Goal: Transaction & Acquisition: Obtain resource

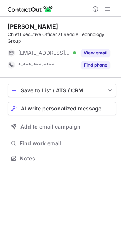
scroll to position [153, 121]
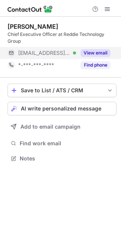
click at [93, 54] on button "View email" at bounding box center [96, 53] width 30 height 8
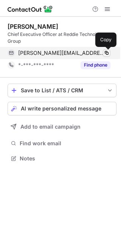
click at [107, 54] on span at bounding box center [107, 53] width 6 height 6
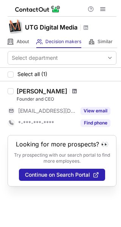
click at [72, 90] on span at bounding box center [74, 91] width 5 height 6
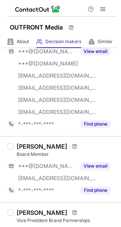
scroll to position [189, 0]
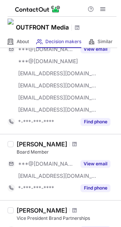
scroll to position [151, 0]
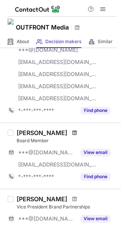
click at [72, 131] on span at bounding box center [74, 133] width 5 height 6
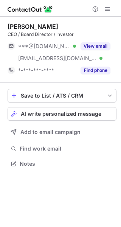
scroll to position [158, 121]
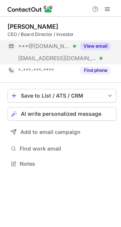
click at [87, 45] on button "View email" at bounding box center [96, 46] width 30 height 8
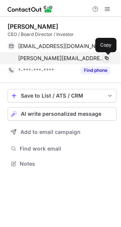
click at [104, 59] on span at bounding box center [107, 58] width 6 height 6
